Goal: Task Accomplishment & Management: Use online tool/utility

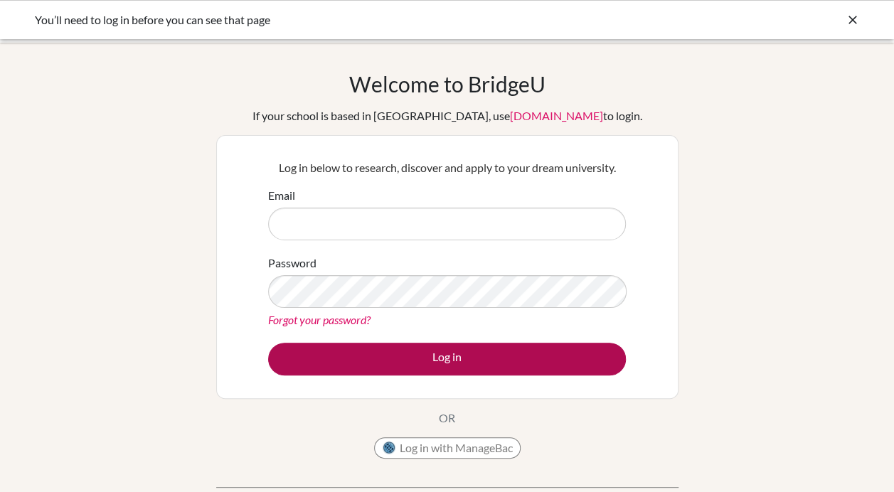
type input "[EMAIL_ADDRESS][DOMAIN_NAME]"
click at [364, 350] on button "Log in" at bounding box center [447, 359] width 358 height 33
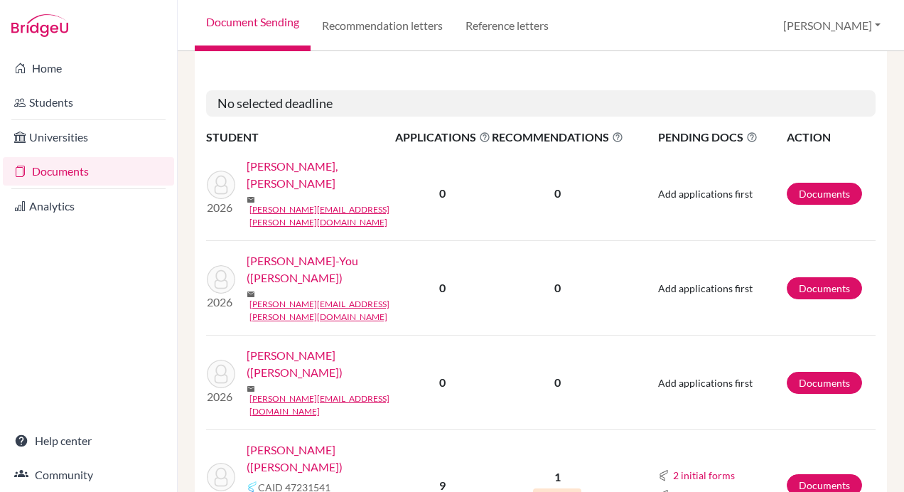
scroll to position [640, 0]
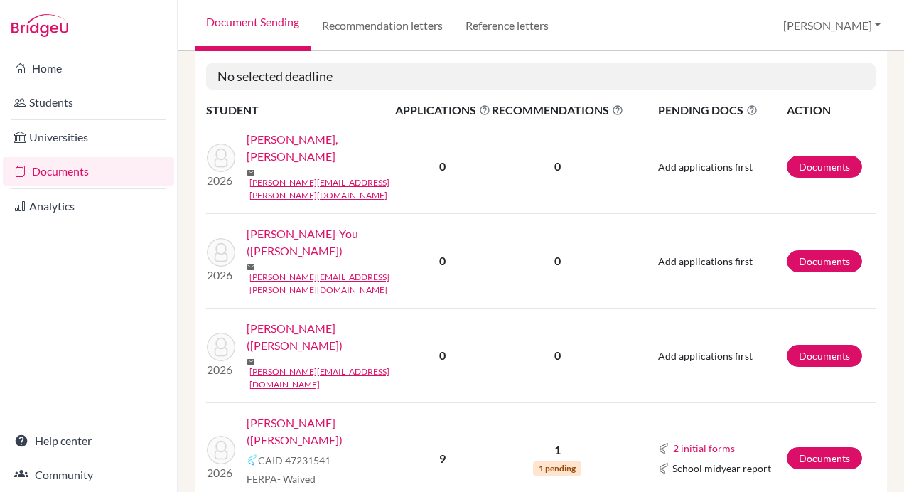
click at [346, 414] on link "[PERSON_NAME] ([PERSON_NAME])" at bounding box center [326, 431] width 158 height 34
